Goal: Task Accomplishment & Management: Use online tool/utility

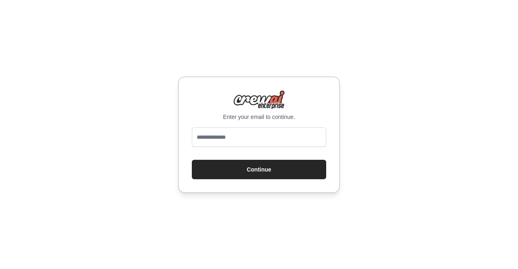
click at [235, 138] on input "email" at bounding box center [259, 137] width 134 height 19
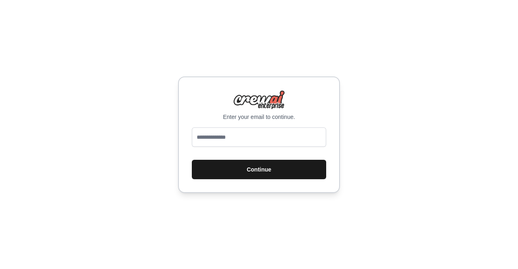
type input "**********"
click at [261, 166] on button "Continue" at bounding box center [259, 169] width 134 height 19
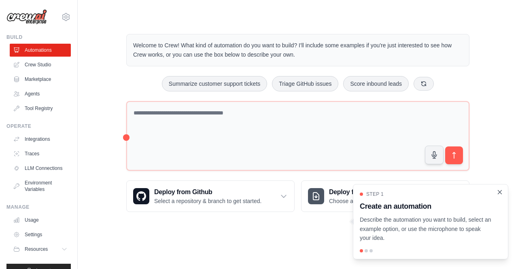
click at [502, 193] on icon "Close walkthrough" at bounding box center [499, 192] width 7 height 7
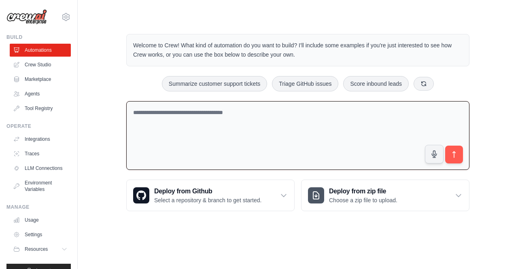
click at [285, 140] on textarea at bounding box center [297, 135] width 343 height 69
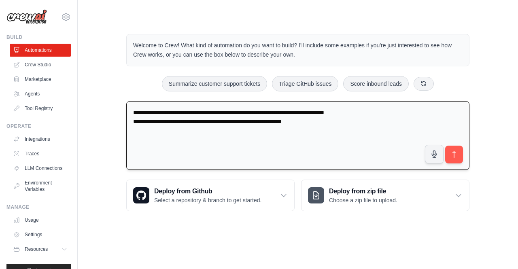
type textarea "**********"
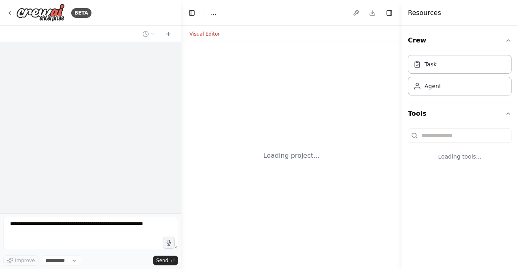
select select "****"
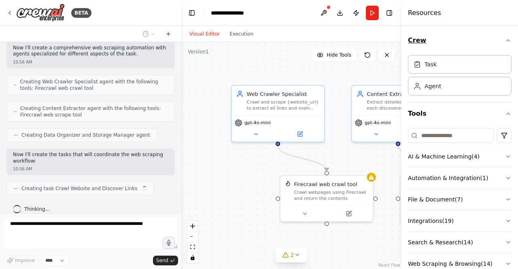
scroll to position [221, 0]
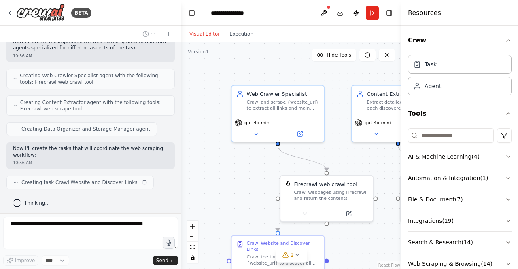
click at [505, 38] on icon "button" at bounding box center [508, 40] width 6 height 6
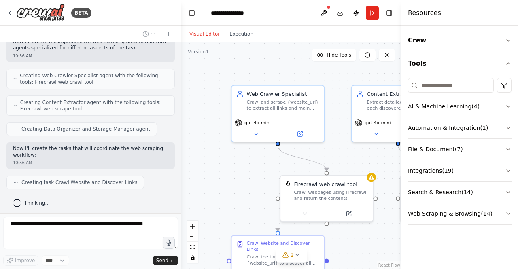
click at [508, 60] on icon "button" at bounding box center [508, 63] width 6 height 6
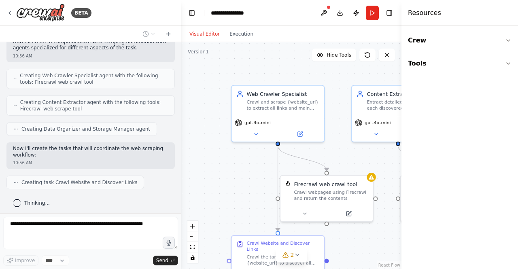
scroll to position [241, 0]
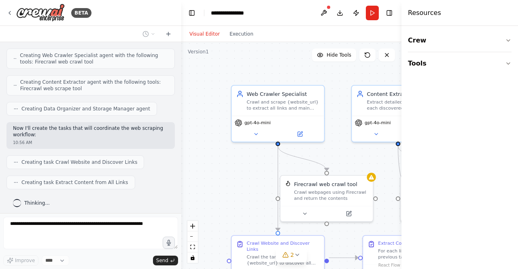
click at [406, 89] on div "Crew Tools" at bounding box center [460, 147] width 117 height 243
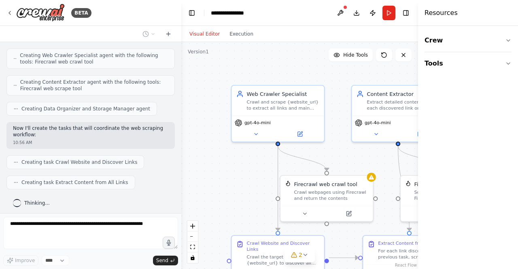
drag, startPoint x: 402, startPoint y: 75, endPoint x: 518, endPoint y: 62, distance: 116.1
click at [518, 62] on div "Resources Crew Tools" at bounding box center [468, 134] width 100 height 269
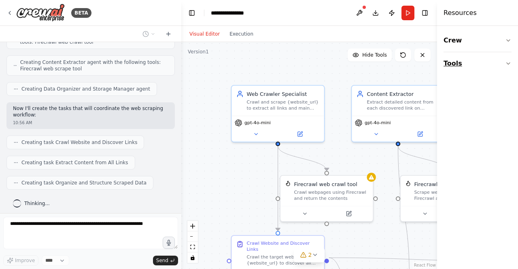
scroll to position [308, 0]
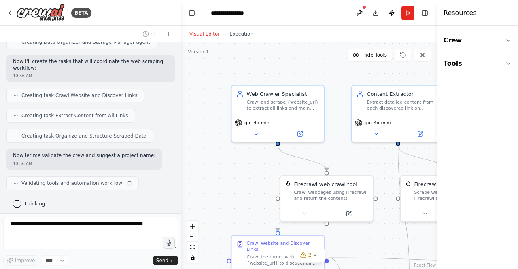
drag, startPoint x: 419, startPoint y: 77, endPoint x: 482, endPoint y: 72, distance: 62.9
click at [482, 72] on div "Resources Crew Tools" at bounding box center [477, 134] width 81 height 269
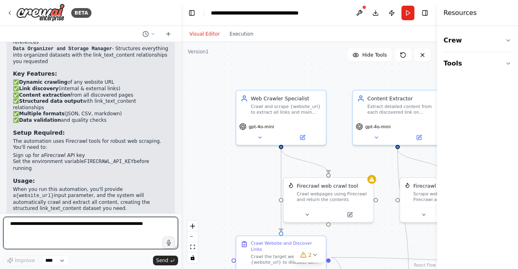
scroll to position [622, 0]
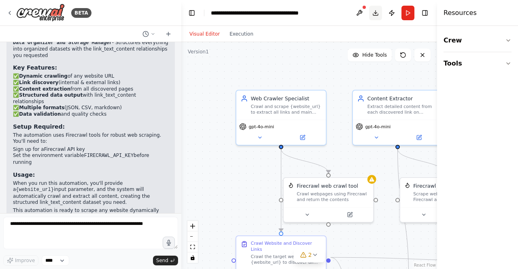
click at [375, 17] on button "Download" at bounding box center [375, 13] width 13 height 15
